Goal: Use online tool/utility: Utilize a website feature to perform a specific function

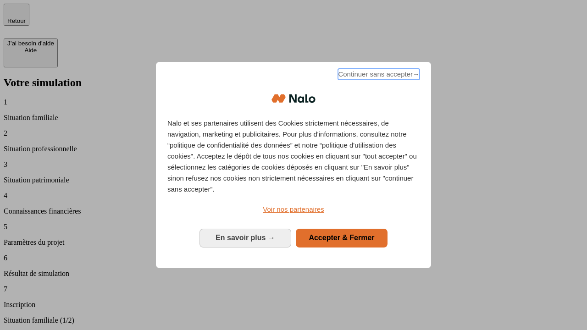
click at [378, 76] on span "Continuer sans accepter →" at bounding box center [379, 74] width 82 height 11
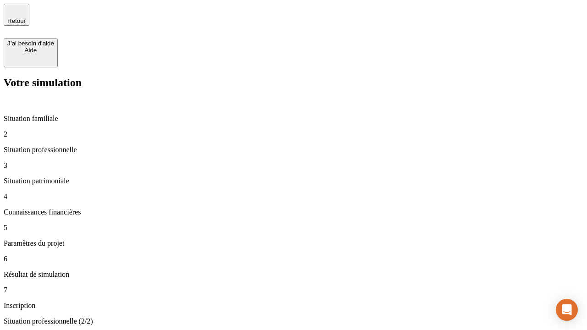
type input "30 000"
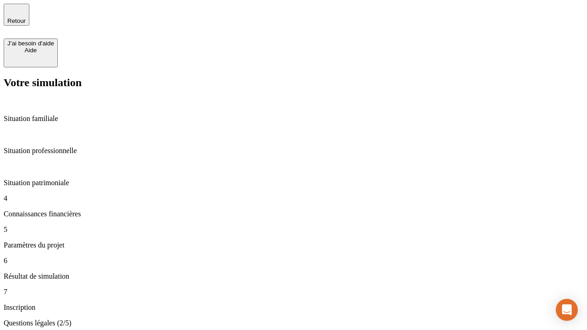
scroll to position [2, 0]
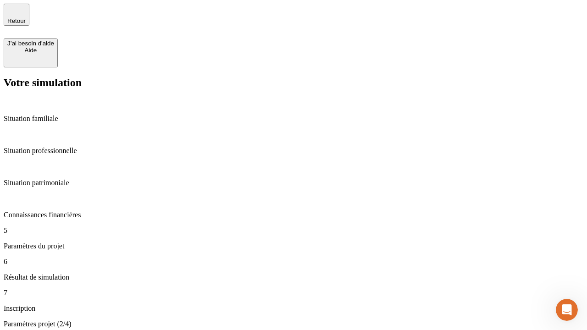
type input "25"
type input "5"
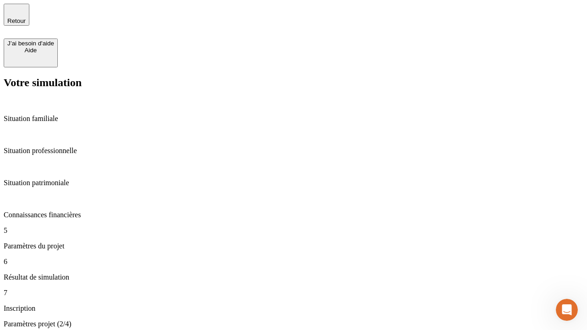
type input "1 000"
type input "640"
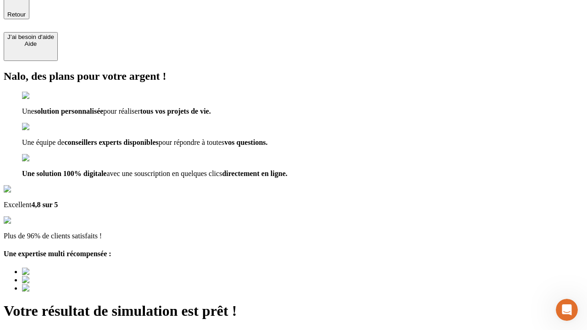
type input "[EMAIL_ADDRESS][PERSON_NAME][DOMAIN_NAME]"
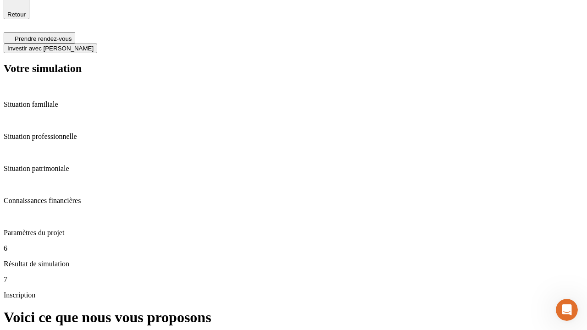
click at [94, 45] on span "Investir avec [PERSON_NAME]" at bounding box center [50, 48] width 86 height 7
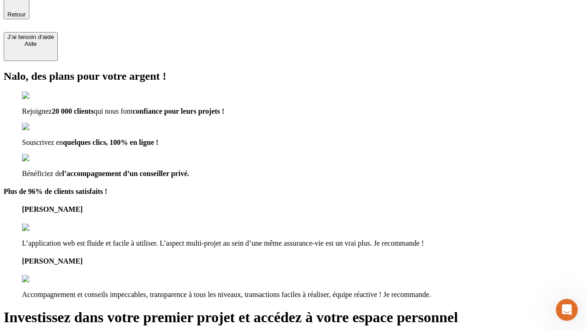
scroll to position [6, 0]
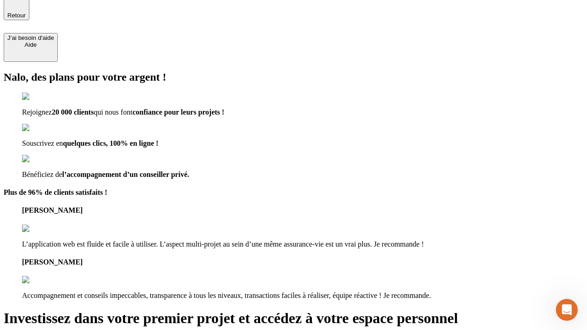
type input "abc"
